Goal: Use online tool/utility: Utilize a website feature to perform a specific function

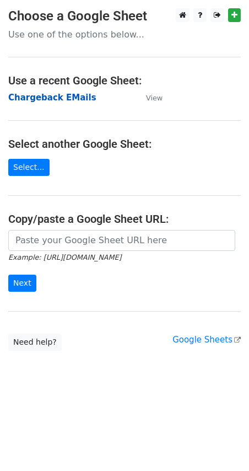
click at [66, 98] on strong "Chargeback EMails" at bounding box center [52, 98] width 88 height 10
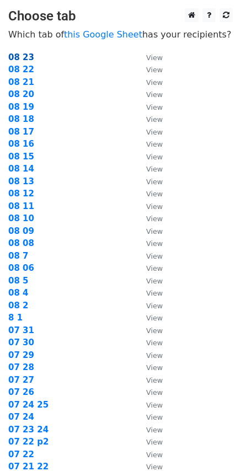
click at [21, 55] on strong "08 23" at bounding box center [21, 57] width 26 height 10
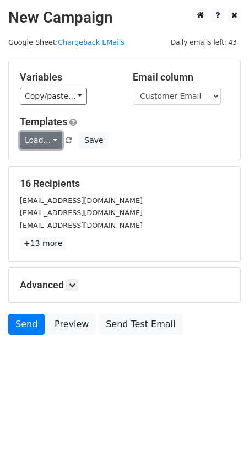
click at [52, 145] on link "Load..." at bounding box center [41, 140] width 42 height 17
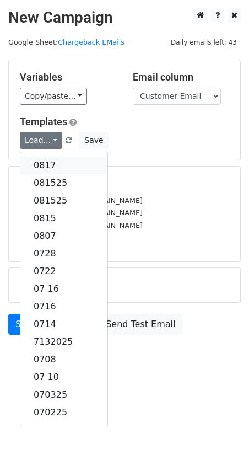
click at [51, 161] on link "0817" at bounding box center [63, 166] width 87 height 18
